Goal: Task Accomplishment & Management: Manage account settings

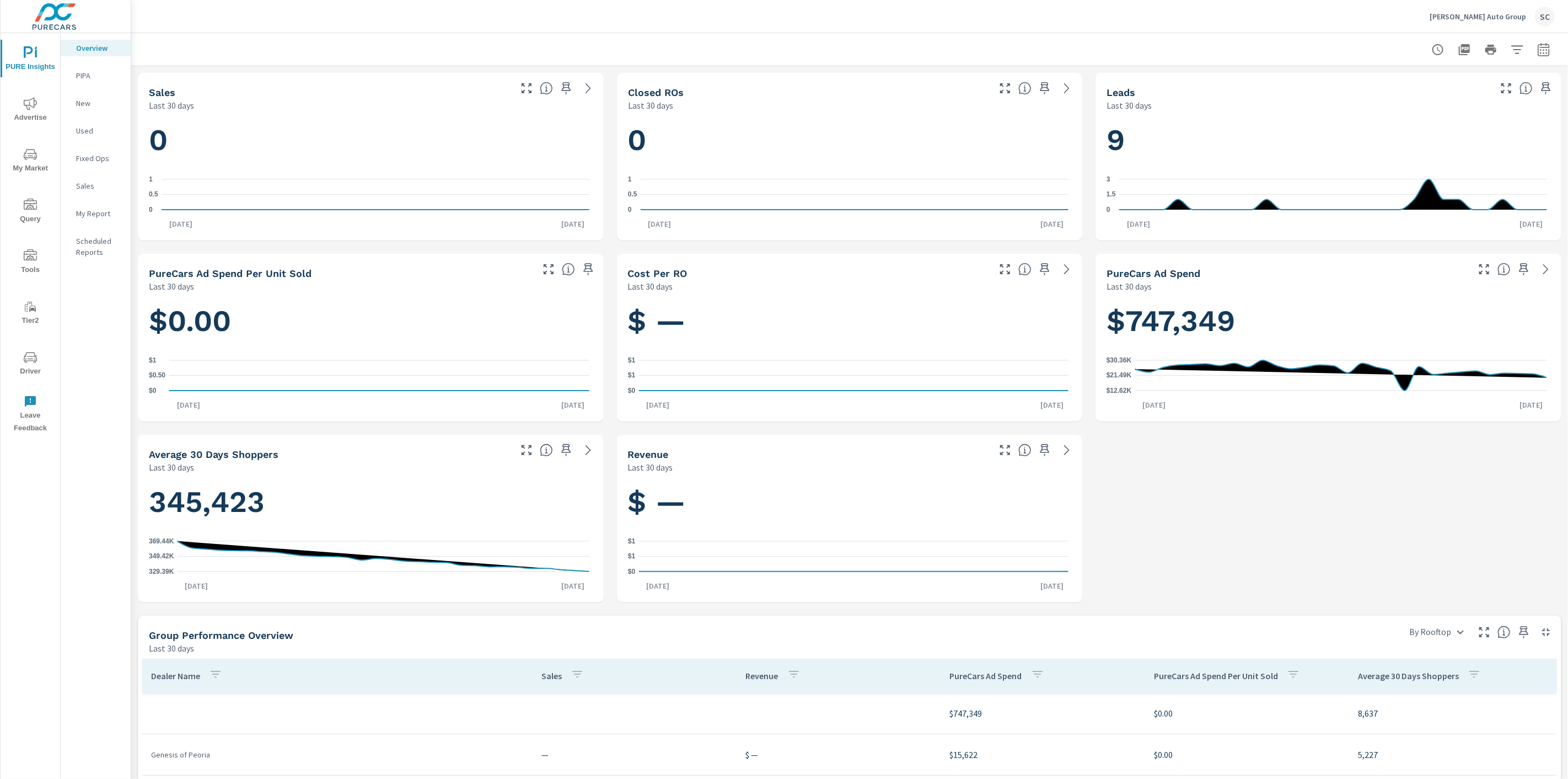
click at [1542, 18] on div "SC" at bounding box center [1545, 16] width 20 height 20
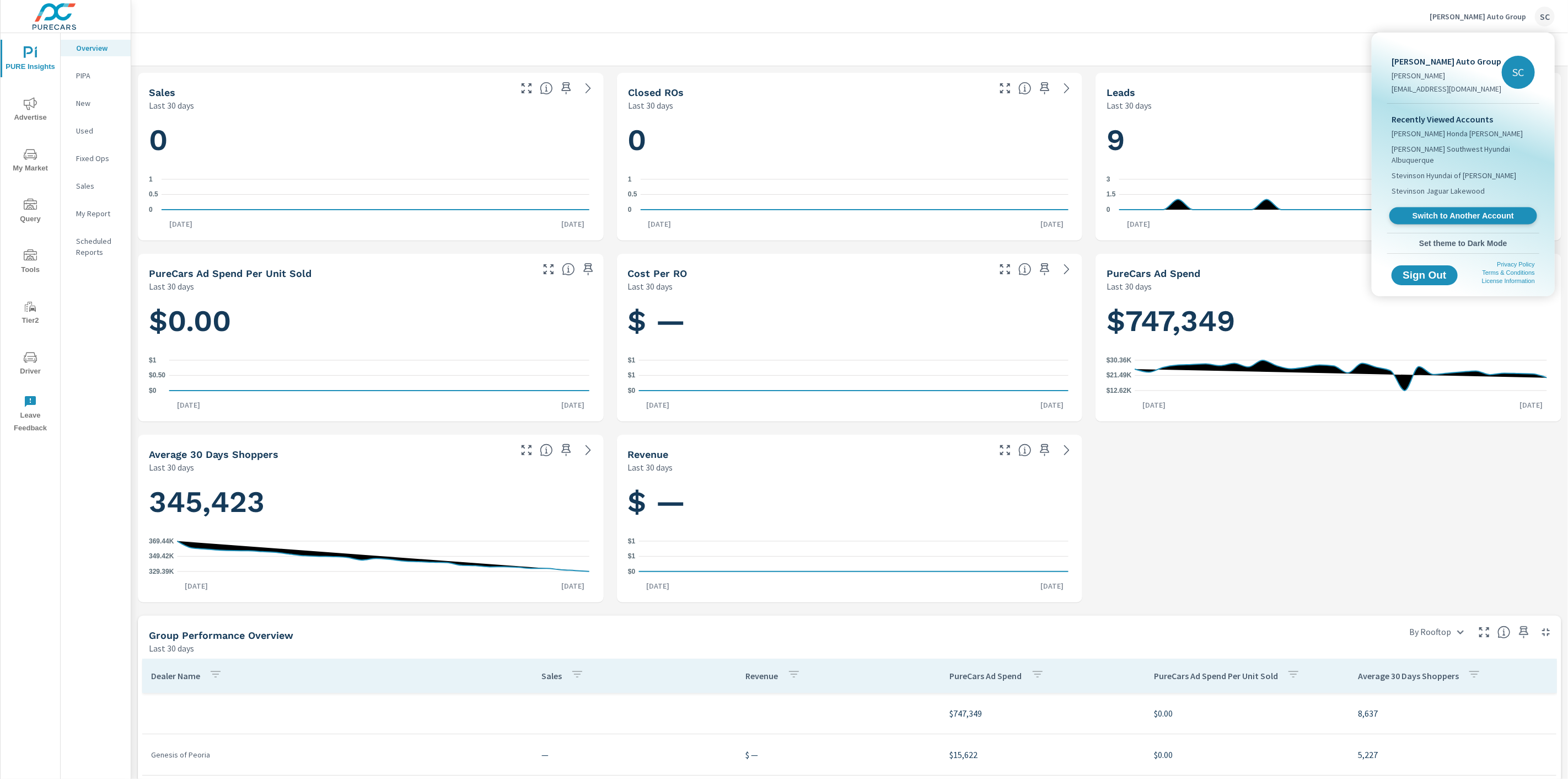
click at [1471, 217] on span "Switch to Another Account" at bounding box center [1463, 216] width 135 height 10
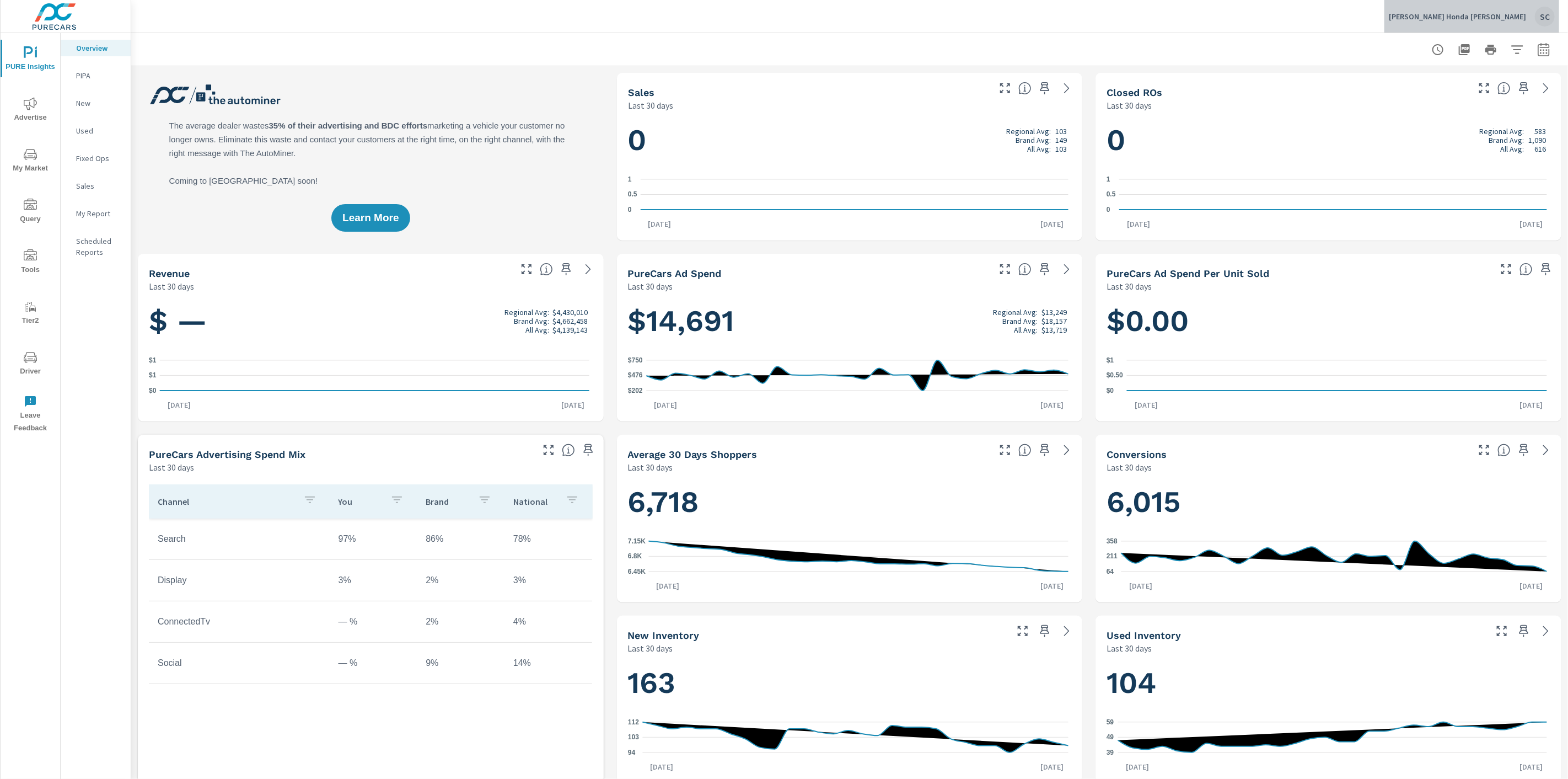
click at [1547, 19] on div "SC" at bounding box center [1545, 16] width 20 height 20
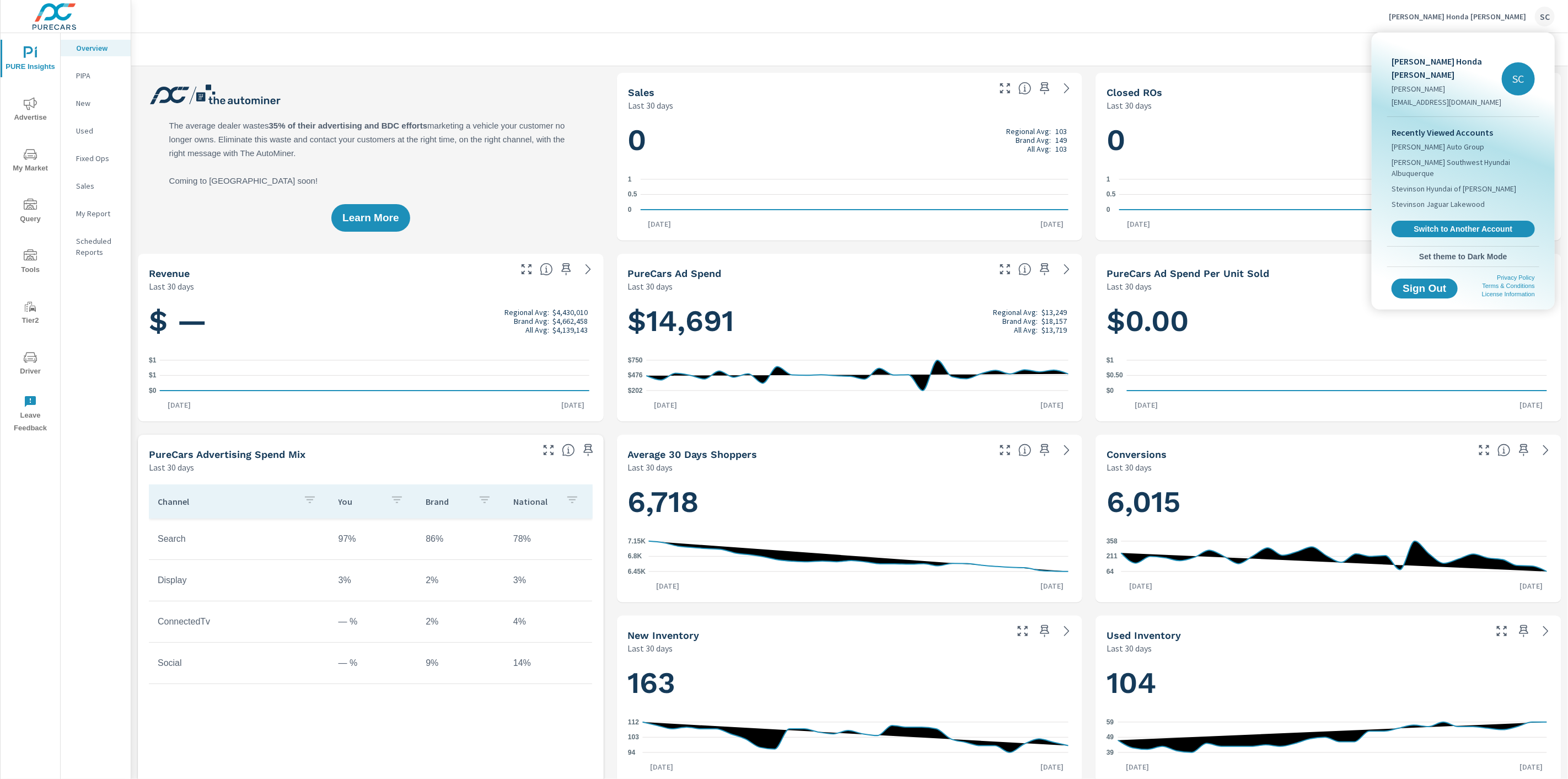
click at [34, 362] on div at bounding box center [784, 390] width 1568 height 779
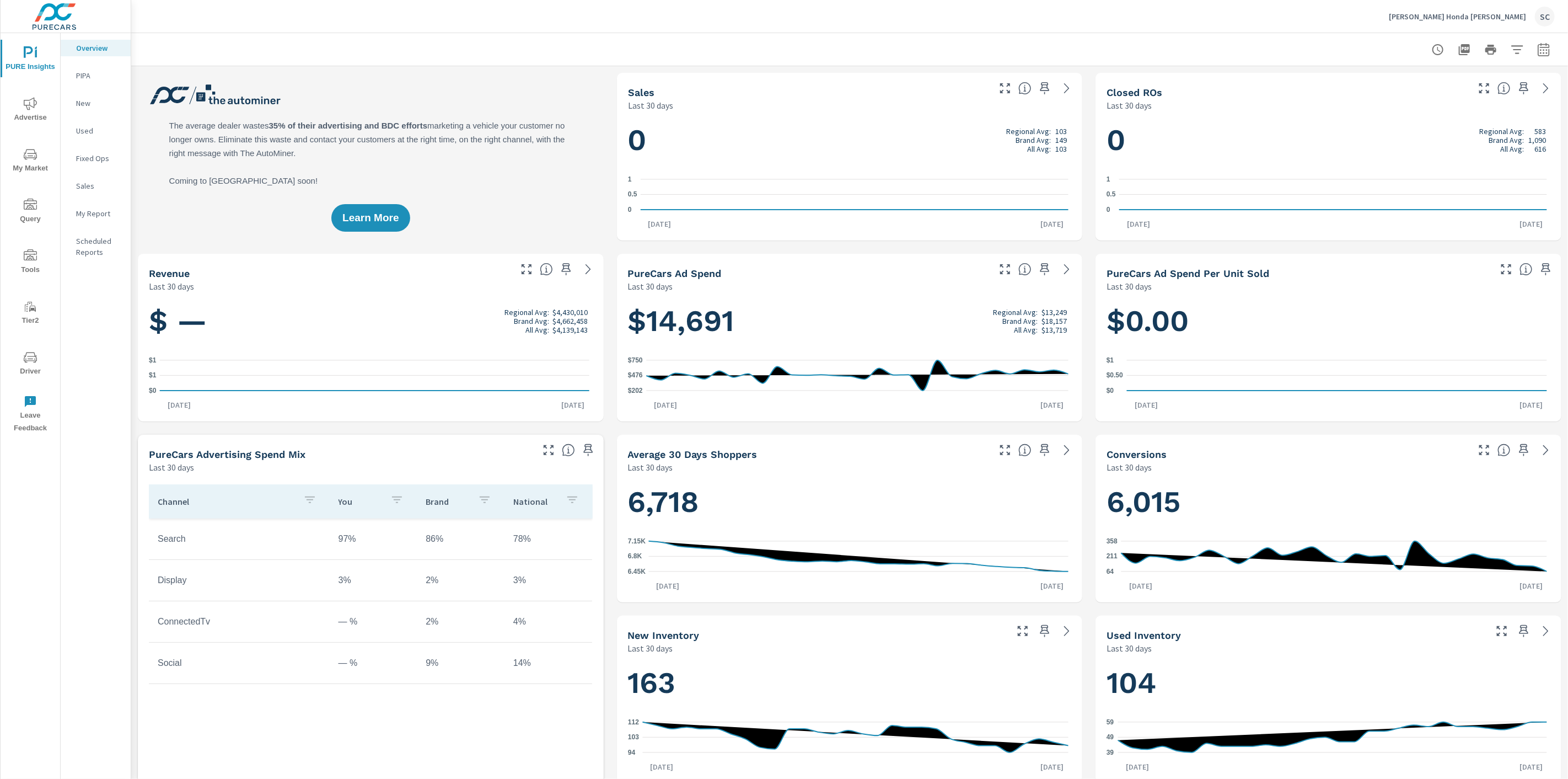
click at [33, 363] on icon "nav menu" at bounding box center [30, 358] width 13 height 13
